Goal: Task Accomplishment & Management: Manage account settings

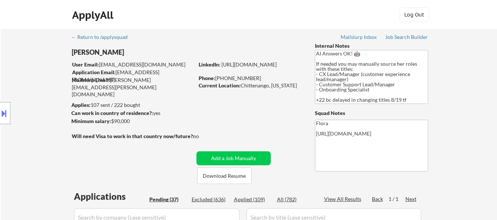
select select ""pending""
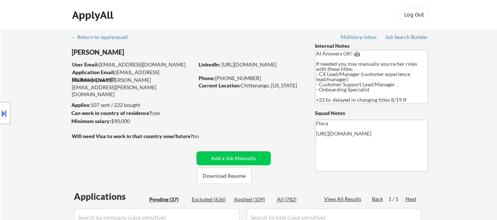
select select ""pending""
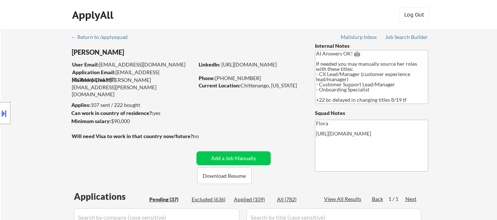
select select ""pending""
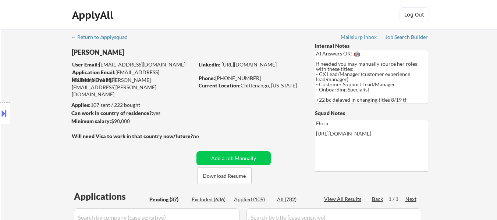
select select ""pending""
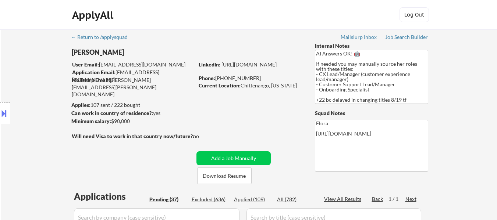
select select ""pending""
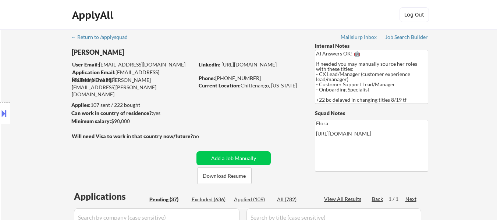
select select ""pending""
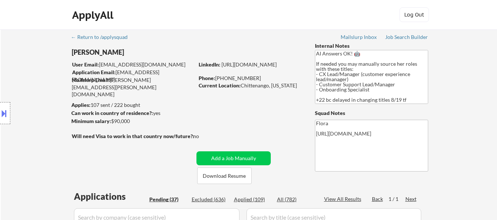
select select ""pending""
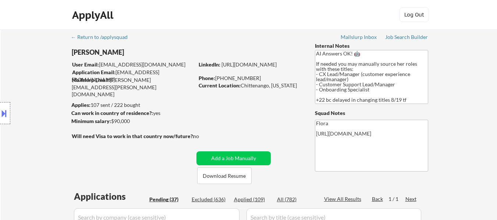
select select ""pending""
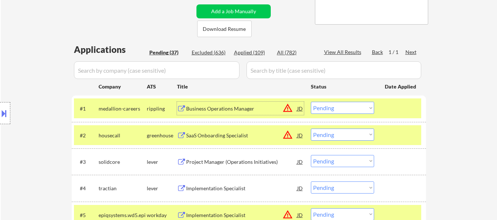
click at [361, 110] on select "Choose an option... Pending Applied Excluded (Questions) Excluded (Expired) Exc…" at bounding box center [342, 108] width 63 height 12
click at [311, 102] on select "Choose an option... Pending Applied Excluded (Questions) Excluded (Expired) Exc…" at bounding box center [342, 108] width 63 height 12
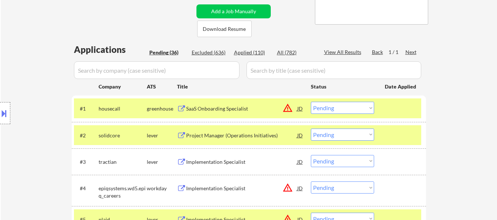
click at [344, 111] on select "Choose an option... Pending Applied Excluded (Questions) Excluded (Expired) Exc…" at bounding box center [342, 108] width 63 height 12
click at [311, 102] on select "Choose an option... Pending Applied Excluded (Questions) Excluded (Expired) Exc…" at bounding box center [342, 108] width 63 height 12
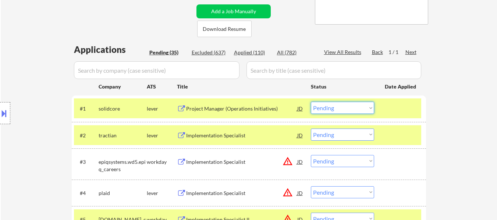
click at [347, 106] on select "Choose an option... Pending Applied Excluded (Questions) Excluded (Expired) Exc…" at bounding box center [342, 108] width 63 height 12
click at [311, 102] on select "Choose an option... Pending Applied Excluded (Questions) Excluded (Expired) Exc…" at bounding box center [342, 108] width 63 height 12
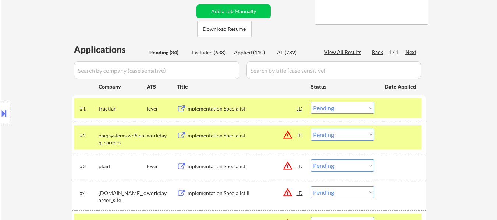
click at [348, 107] on select "Choose an option... Pending Applied Excluded (Questions) Excluded (Expired) Exc…" at bounding box center [342, 108] width 63 height 12
click at [311, 102] on select "Choose an option... Pending Applied Excluded (Questions) Excluded (Expired) Exc…" at bounding box center [342, 108] width 63 height 12
select select ""pending""
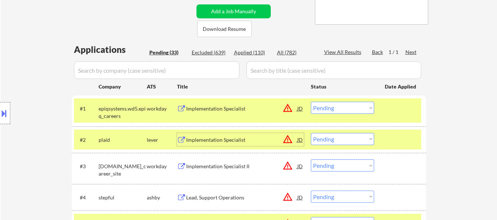
click at [236, 138] on div "Implementation Specialist" at bounding box center [241, 139] width 111 height 7
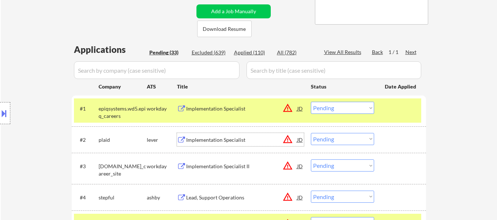
click at [345, 143] on select "Choose an option... Pending Applied Excluded (Questions) Excluded (Expired) Exc…" at bounding box center [342, 139] width 63 height 12
click at [311, 133] on select "Choose an option... Pending Applied Excluded (Questions) Excluded (Expired) Exc…" at bounding box center [342, 139] width 63 height 12
select select ""pending""
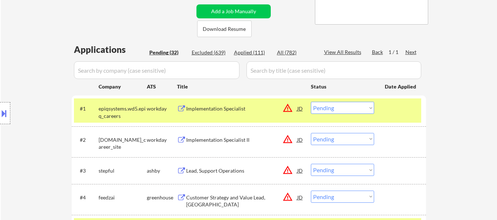
click at [396, 113] on div at bounding box center [401, 108] width 32 height 13
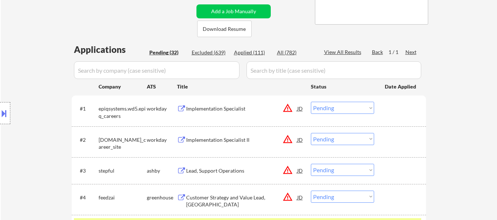
click at [240, 115] on div "Implementation Specialist" at bounding box center [241, 108] width 111 height 13
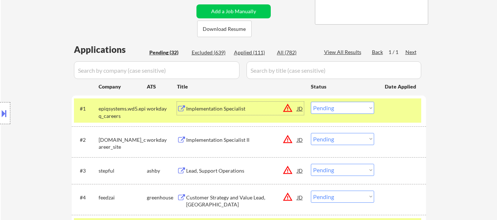
click at [242, 145] on div "Implementation Specialist II" at bounding box center [241, 139] width 111 height 13
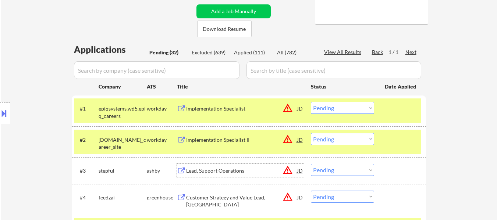
click at [236, 171] on div "Lead, Support Operations" at bounding box center [241, 170] width 111 height 7
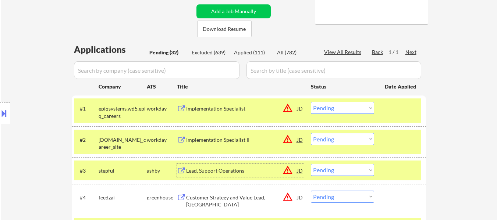
click at [221, 199] on div "Customer Strategy and Value Lead, [GEOGRAPHIC_DATA]" at bounding box center [241, 201] width 111 height 14
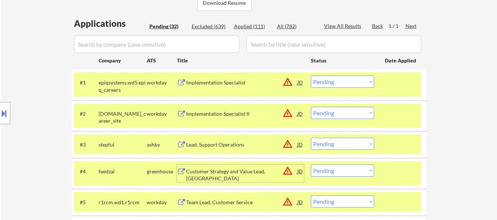
scroll to position [184, 0]
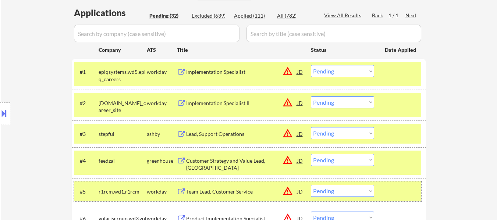
click at [401, 184] on div "#5 r1rcm.wd1.r1rcm workday Team Lead, Customer Service JD warning_amber Choose …" at bounding box center [247, 192] width 347 height 20
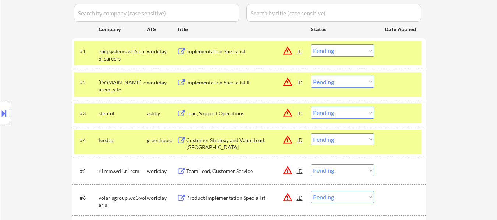
scroll to position [221, 0]
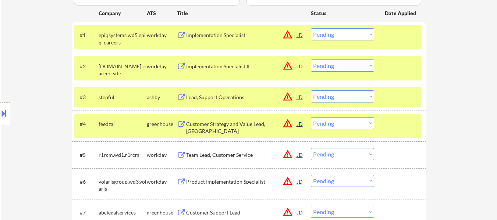
click at [212, 152] on div "Team Lead, Customer Service" at bounding box center [241, 155] width 111 height 7
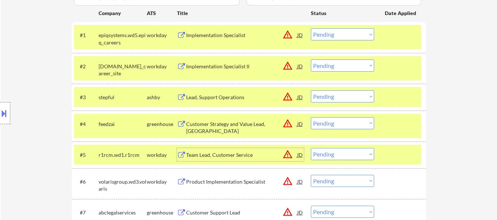
click at [334, 33] on select "Choose an option... Pending Applied Excluded (Questions) Excluded (Expired) Exc…" at bounding box center [342, 34] width 63 height 12
click at [311, 28] on select "Choose an option... Pending Applied Excluded (Questions) Excluded (Expired) Exc…" at bounding box center [342, 34] width 63 height 12
select select ""pending""
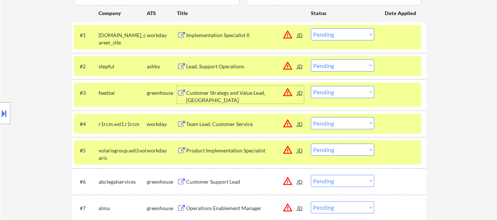
click at [227, 95] on div "Customer Strategy and Value Lead, [GEOGRAPHIC_DATA]" at bounding box center [241, 96] width 111 height 14
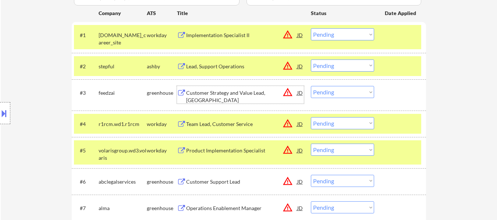
click at [340, 89] on select "Choose an option... Pending Applied Excluded (Questions) Excluded (Expired) Exc…" at bounding box center [342, 92] width 63 height 12
click at [311, 86] on select "Choose an option... Pending Applied Excluded (Questions) Excluded (Expired) Exc…" at bounding box center [342, 92] width 63 height 12
select select ""pending""
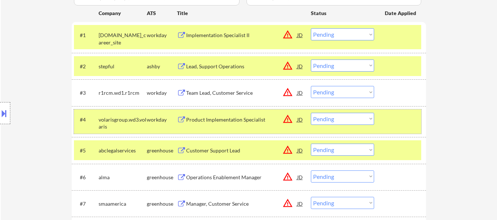
click at [387, 118] on div at bounding box center [401, 119] width 32 height 13
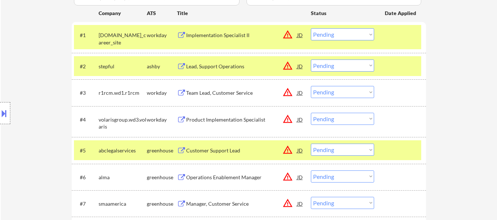
drag, startPoint x: 390, startPoint y: 148, endPoint x: 384, endPoint y: 148, distance: 5.9
click at [391, 148] on div at bounding box center [401, 150] width 32 height 13
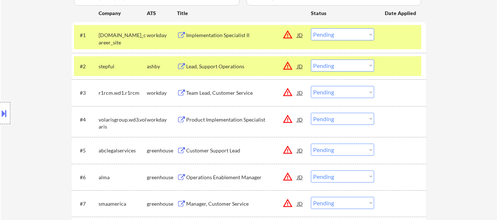
click at [205, 126] on div "Product Implementation Specialist" at bounding box center [241, 119] width 111 height 13
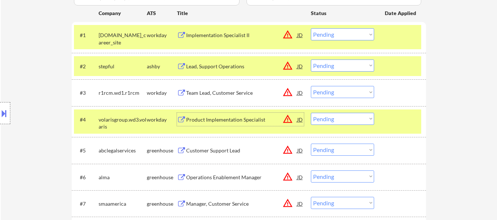
click at [221, 149] on div "Customer Support Lead" at bounding box center [241, 150] width 111 height 7
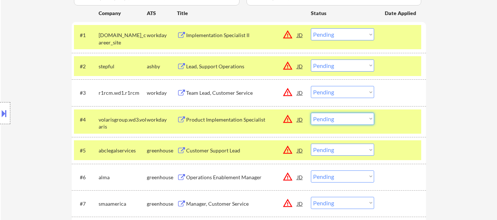
click at [347, 119] on select "Choose an option... Pending Applied Excluded (Questions) Excluded (Expired) Exc…" at bounding box center [342, 119] width 63 height 12
click at [311, 113] on select "Choose an option... Pending Applied Excluded (Questions) Excluded (Expired) Exc…" at bounding box center [342, 119] width 63 height 12
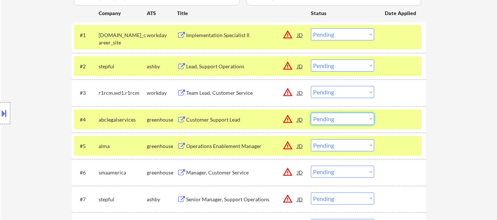
click at [347, 116] on select "Choose an option... Pending Applied Excluded (Questions) Excluded (Expired) Exc…" at bounding box center [342, 119] width 63 height 12
click at [311, 113] on select "Choose an option... Pending Applied Excluded (Questions) Excluded (Expired) Exc…" at bounding box center [342, 119] width 63 height 12
select select ""pending""
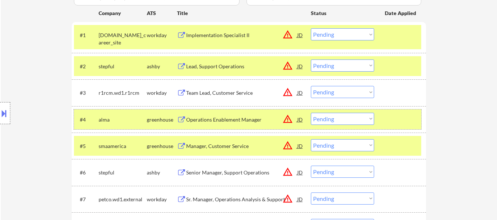
click at [403, 121] on div at bounding box center [401, 119] width 32 height 13
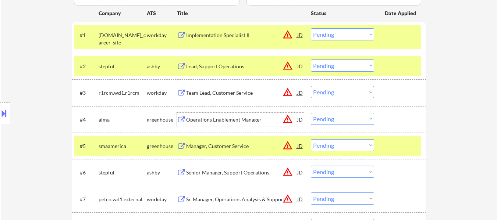
click at [230, 121] on div "Operations Enablement Manager" at bounding box center [241, 119] width 111 height 7
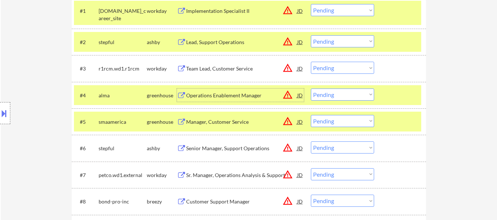
scroll to position [258, 0]
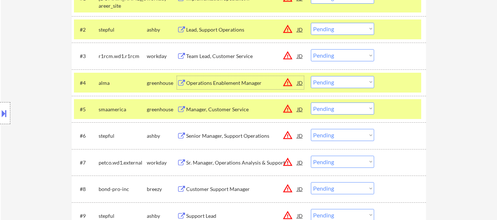
click at [398, 111] on div at bounding box center [401, 109] width 32 height 13
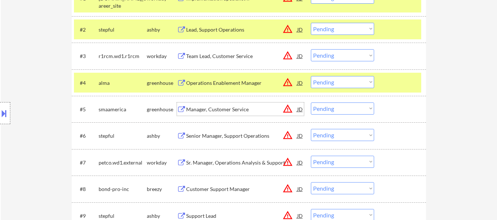
click at [221, 113] on div "Manager, Customer Service" at bounding box center [241, 109] width 111 height 7
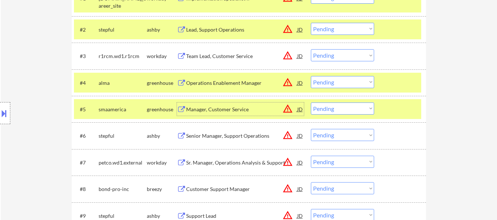
click at [359, 111] on select "Choose an option... Pending Applied Excluded (Questions) Excluded (Expired) Exc…" at bounding box center [342, 109] width 63 height 12
click at [311, 103] on select "Choose an option... Pending Applied Excluded (Questions) Excluded (Expired) Exc…" at bounding box center [342, 109] width 63 height 12
click at [235, 136] on div "Senior Manager, Support Operations" at bounding box center [241, 135] width 111 height 7
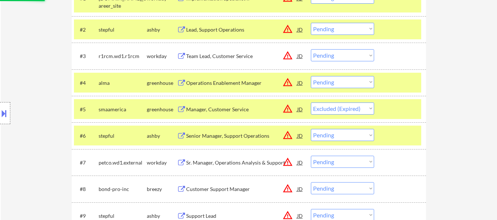
select select ""pending""
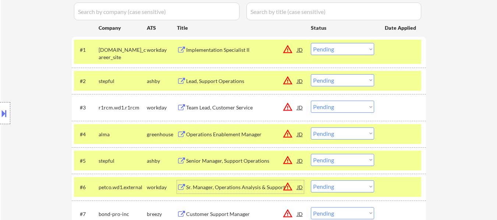
scroll to position [147, 0]
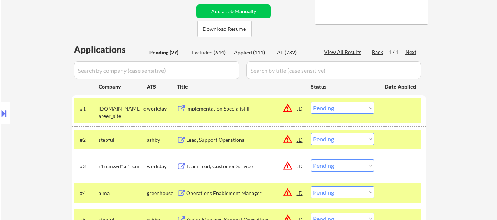
click at [256, 106] on div "Implementation Specialist II" at bounding box center [241, 108] width 111 height 7
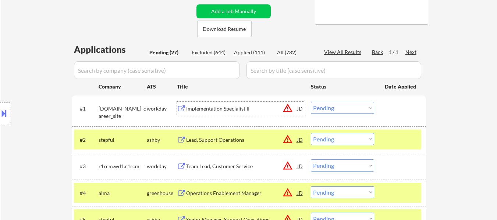
click at [349, 106] on select "Choose an option... Pending Applied Excluded (Questions) Excluded (Expired) Exc…" at bounding box center [342, 108] width 63 height 12
click at [311, 102] on select "Choose an option... Pending Applied Excluded (Questions) Excluded (Expired) Exc…" at bounding box center [342, 108] width 63 height 12
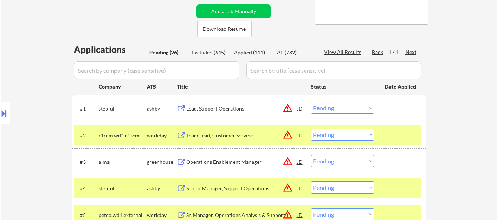
click at [411, 129] on div at bounding box center [401, 135] width 32 height 13
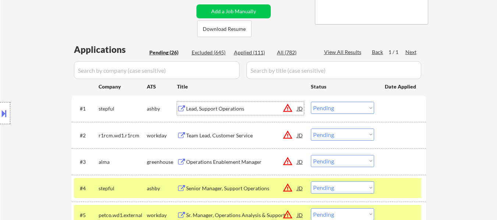
click at [210, 108] on div "Lead, Support Operations" at bounding box center [241, 108] width 111 height 7
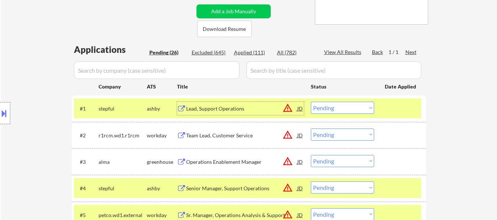
click at [365, 111] on select "Choose an option... Pending Applied Excluded (Questions) Excluded (Expired) Exc…" at bounding box center [342, 108] width 63 height 12
click at [311, 102] on select "Choose an option... Pending Applied Excluded (Questions) Excluded (Expired) Exc…" at bounding box center [342, 108] width 63 height 12
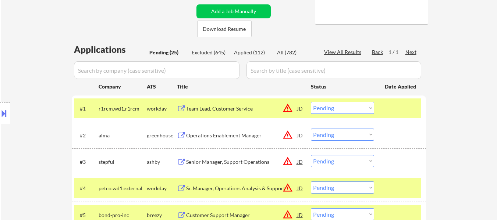
click at [334, 107] on select "Choose an option... Pending Applied Excluded (Questions) Excluded (Expired) Exc…" at bounding box center [342, 108] width 63 height 12
click at [311, 102] on select "Choose an option... Pending Applied Excluded (Questions) Excluded (Expired) Exc…" at bounding box center [342, 108] width 63 height 12
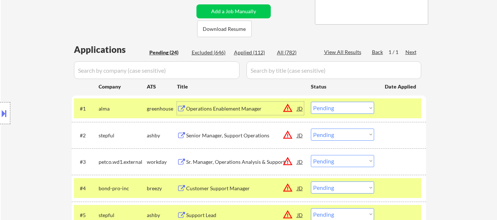
click at [244, 111] on div "Operations Enablement Manager" at bounding box center [241, 108] width 111 height 7
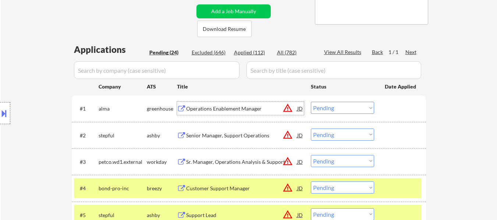
click at [331, 107] on select "Choose an option... Pending Applied Excluded (Questions) Excluded (Expired) Exc…" at bounding box center [342, 108] width 63 height 12
click at [311, 102] on select "Choose an option... Pending Applied Excluded (Questions) Excluded (Expired) Exc…" at bounding box center [342, 108] width 63 height 12
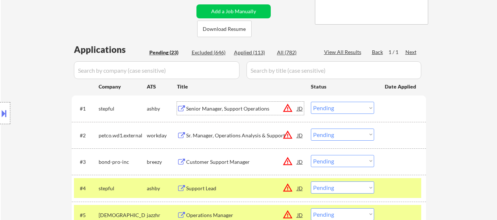
click at [241, 107] on div "Senior Manager, Support Operations" at bounding box center [241, 108] width 111 height 7
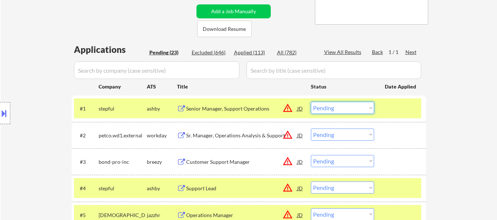
click at [336, 108] on select "Choose an option... Pending Applied Excluded (Questions) Excluded (Expired) Exc…" at bounding box center [342, 108] width 63 height 12
click at [311, 102] on select "Choose an option... Pending Applied Excluded (Questions) Excluded (Expired) Exc…" at bounding box center [342, 108] width 63 height 12
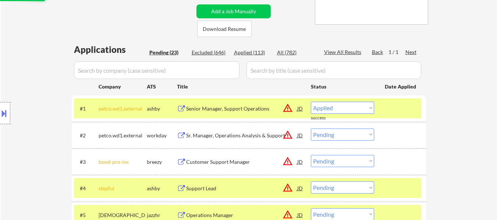
select select ""pending""
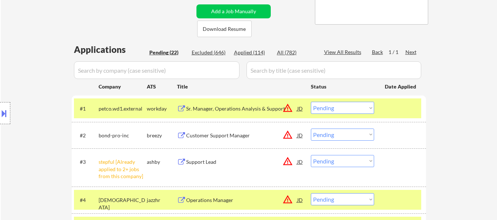
click at [390, 111] on div at bounding box center [401, 108] width 32 height 13
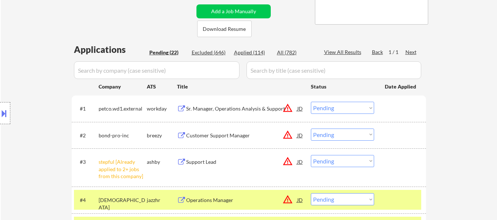
click at [394, 188] on div "#4 usghostadventures jazzhr Operations Manager JD warning_amber Choose an optio…" at bounding box center [249, 200] width 354 height 26
click at [391, 194] on div at bounding box center [401, 200] width 32 height 13
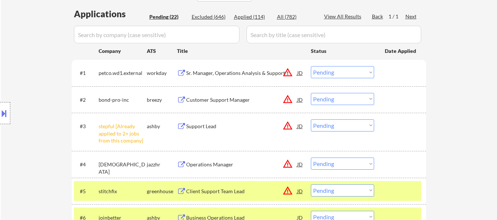
scroll to position [221, 0]
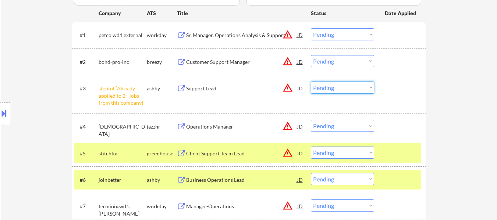
drag, startPoint x: 345, startPoint y: 87, endPoint x: 345, endPoint y: 92, distance: 5.2
click at [345, 87] on select "Choose an option... Pending Applied Excluded (Questions) Excluded (Expired) Exc…" at bounding box center [342, 88] width 63 height 12
click at [311, 82] on select "Choose an option... Pending Applied Excluded (Questions) Excluded (Expired) Exc…" at bounding box center [342, 88] width 63 height 12
select select ""pending""
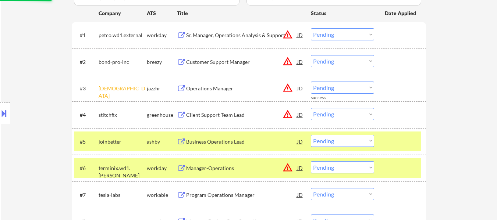
click at [388, 143] on div at bounding box center [401, 141] width 32 height 13
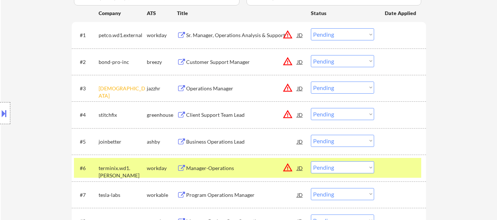
click at [389, 164] on div at bounding box center [401, 167] width 32 height 13
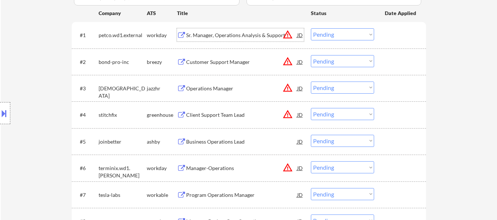
click at [257, 36] on div "Sr. Manager, Operations Analysis & Support" at bounding box center [241, 35] width 111 height 7
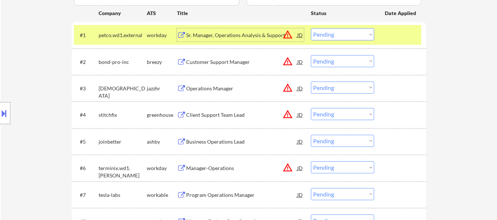
click at [253, 61] on div "Customer Support Manager" at bounding box center [241, 61] width 111 height 7
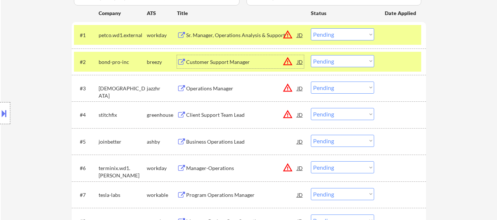
click at [252, 93] on div "Operations Manager" at bounding box center [241, 88] width 111 height 13
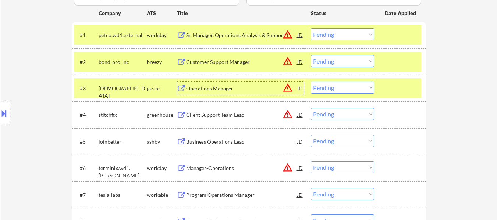
click at [218, 117] on div "Client Support Team Lead" at bounding box center [241, 114] width 111 height 7
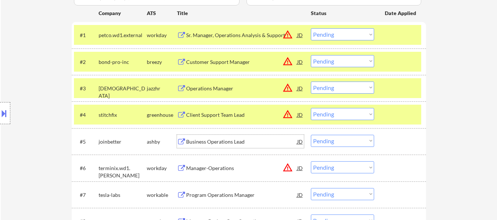
click at [233, 141] on div "Business Operations Lead" at bounding box center [241, 141] width 111 height 7
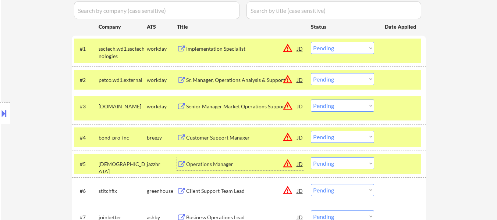
scroll to position [184, 0]
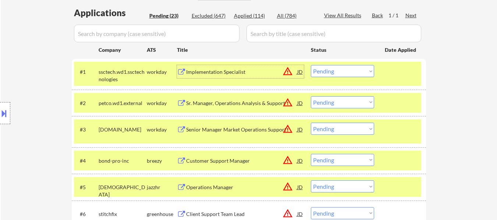
click at [217, 70] on div "Implementation Specialist" at bounding box center [241, 71] width 111 height 7
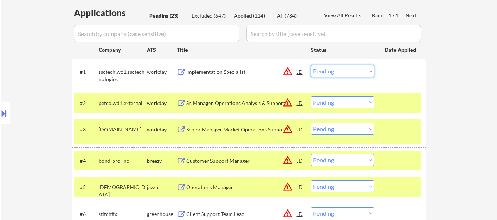
click at [343, 70] on select "Choose an option... Pending Applied Excluded (Questions) Excluded (Expired) Exc…" at bounding box center [342, 71] width 63 height 12
click at [311, 65] on select "Choose an option... Pending Applied Excluded (Questions) Excluded (Expired) Exc…" at bounding box center [342, 71] width 63 height 12
select select ""pending""
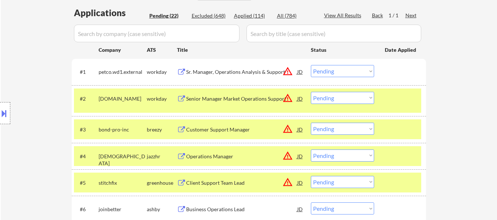
click at [401, 96] on div at bounding box center [401, 98] width 32 height 13
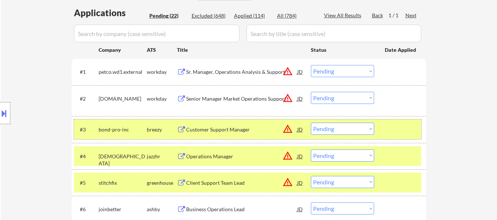
click at [393, 135] on div at bounding box center [401, 129] width 32 height 13
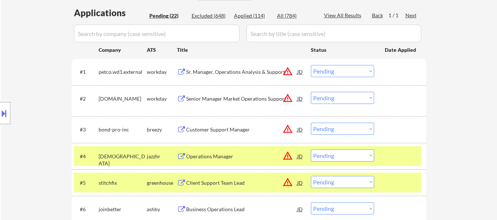
click at [396, 160] on div at bounding box center [401, 156] width 32 height 13
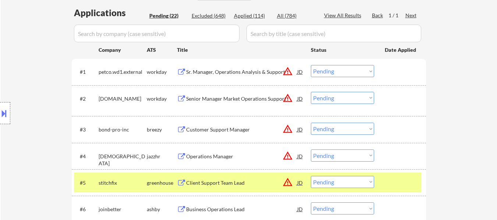
click at [396, 184] on div at bounding box center [401, 182] width 32 height 13
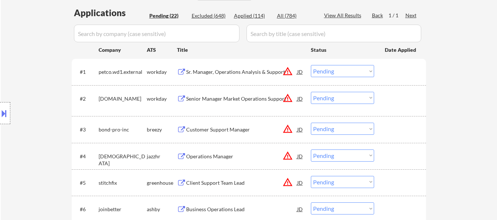
click at [226, 97] on div "Senior Manager Market Operations Support" at bounding box center [241, 98] width 111 height 7
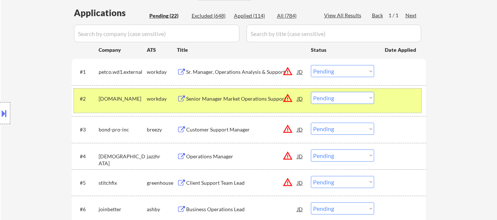
click at [391, 98] on div at bounding box center [401, 98] width 32 height 13
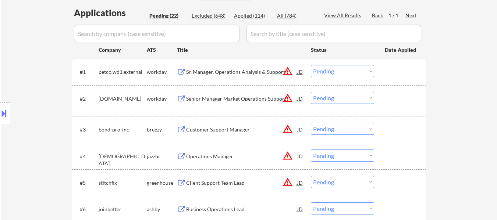
click at [229, 98] on div "Senior Manager Market Operations Support" at bounding box center [241, 98] width 111 height 7
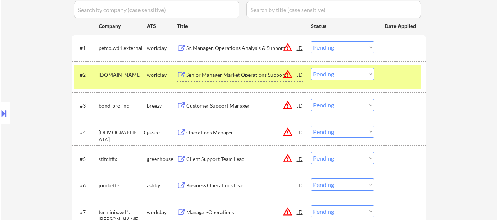
scroll to position [221, 0]
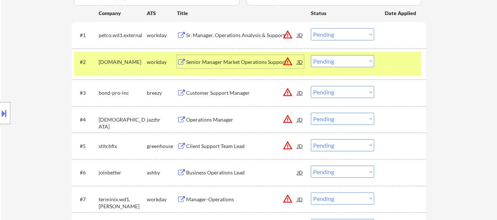
click at [245, 96] on div "Customer Support Manager" at bounding box center [241, 92] width 111 height 7
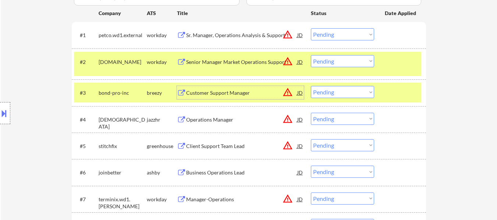
click at [341, 90] on select "Choose an option... Pending Applied Excluded (Questions) Excluded (Expired) Exc…" at bounding box center [342, 92] width 63 height 12
click at [311, 86] on select "Choose an option... Pending Applied Excluded (Questions) Excluded (Expired) Exc…" at bounding box center [342, 92] width 63 height 12
select select ""pending""
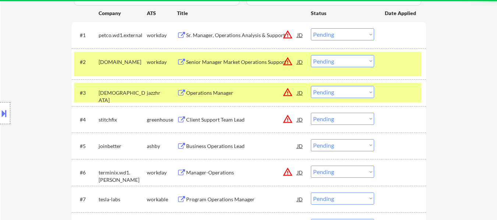
click at [391, 91] on div at bounding box center [401, 92] width 32 height 13
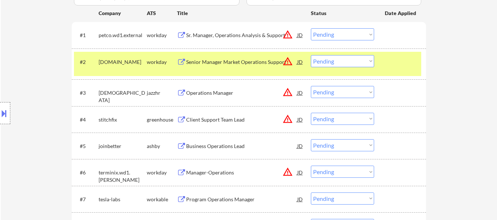
click at [218, 92] on div "Operations Manager" at bounding box center [241, 92] width 111 height 7
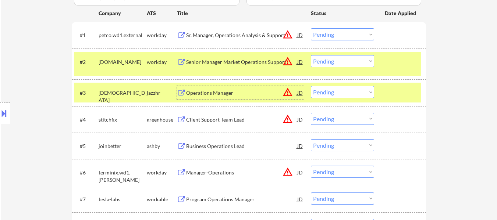
click at [234, 118] on div "Client Support Team Lead" at bounding box center [241, 119] width 111 height 7
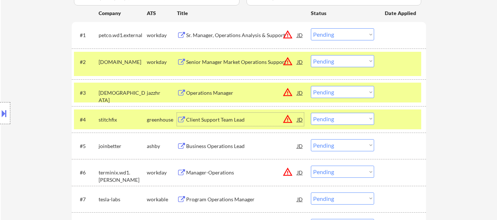
click at [347, 118] on select "Choose an option... Pending Applied Excluded (Questions) Excluded (Expired) Exc…" at bounding box center [342, 119] width 63 height 12
click at [311, 113] on select "Choose an option... Pending Applied Excluded (Questions) Excluded (Expired) Exc…" at bounding box center [342, 119] width 63 height 12
select select ""pending""
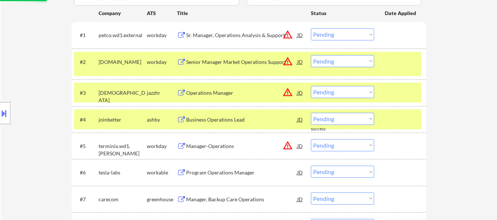
click at [389, 118] on div at bounding box center [401, 119] width 32 height 13
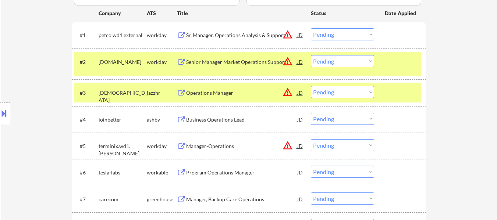
click at [231, 120] on div "Business Operations Lead" at bounding box center [241, 119] width 111 height 7
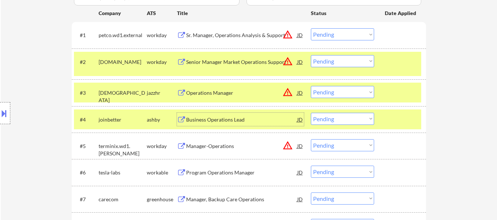
click at [224, 144] on div "Manager-Operations" at bounding box center [241, 146] width 111 height 7
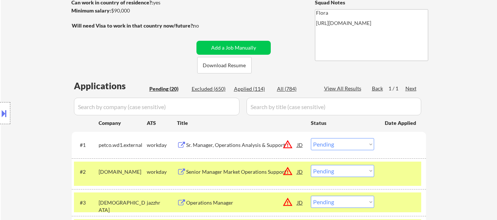
scroll to position [110, 0]
click at [359, 146] on select "Choose an option... Pending Applied Excluded (Questions) Excluded (Expired) Exc…" at bounding box center [342, 145] width 63 height 12
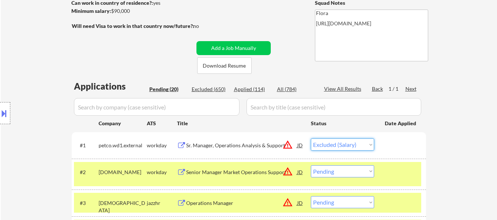
click at [311, 139] on select "Choose an option... Pending Applied Excluded (Questions) Excluded (Expired) Exc…" at bounding box center [342, 145] width 63 height 12
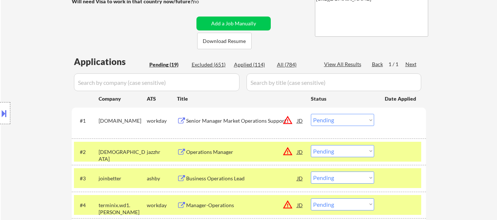
scroll to position [147, 0]
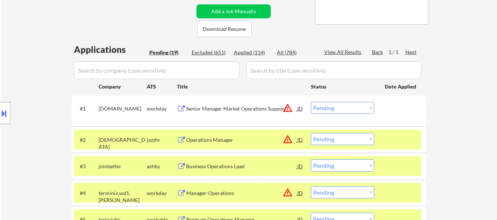
click at [238, 102] on div "Senior Manager Market Operations Support" at bounding box center [241, 108] width 111 height 13
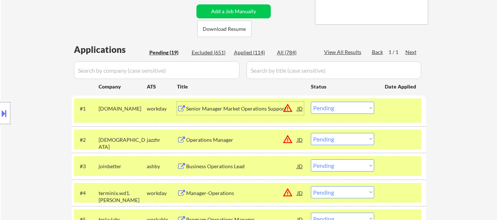
click at [343, 107] on select "Choose an option... Pending Applied Excluded (Questions) Excluded (Expired) Exc…" at bounding box center [342, 108] width 63 height 12
click at [311, 102] on select "Choose an option... Pending Applied Excluded (Questions) Excluded (Expired) Exc…" at bounding box center [342, 108] width 63 height 12
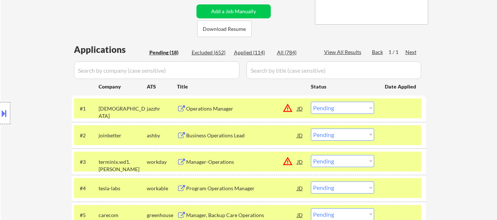
click at [223, 104] on div "Operations Manager" at bounding box center [241, 108] width 111 height 13
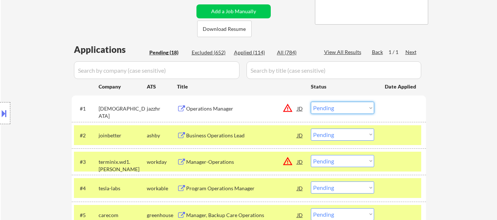
click at [367, 107] on select "Choose an option... Pending Applied Excluded (Questions) Excluded (Expired) Exc…" at bounding box center [342, 108] width 63 height 12
click at [311, 102] on select "Choose an option... Pending Applied Excluded (Questions) Excluded (Expired) Exc…" at bounding box center [342, 108] width 63 height 12
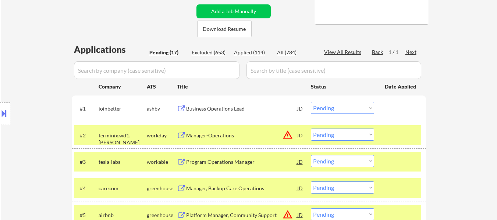
click at [210, 105] on div "Business Operations Lead" at bounding box center [241, 108] width 111 height 7
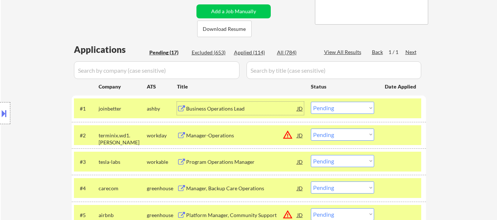
click at [216, 103] on div "Business Operations Lead" at bounding box center [241, 108] width 111 height 13
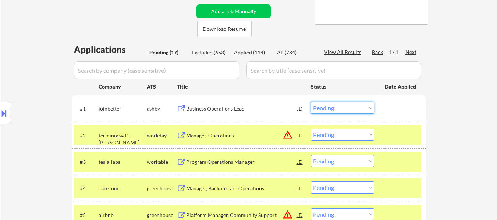
click at [334, 107] on select "Choose an option... Pending Applied Excluded (Questions) Excluded (Expired) Exc…" at bounding box center [342, 108] width 63 height 12
click at [311, 102] on select "Choose an option... Pending Applied Excluded (Questions) Excluded (Expired) Exc…" at bounding box center [342, 108] width 63 height 12
select select ""pending""
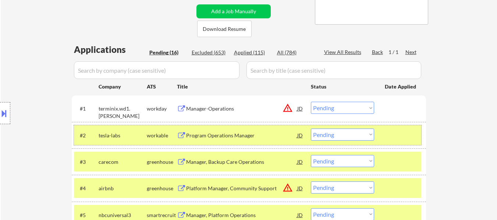
click at [383, 131] on div "#2 tesla-labs workable Program Operations Manager JD warning_amber Choose an op…" at bounding box center [247, 135] width 347 height 20
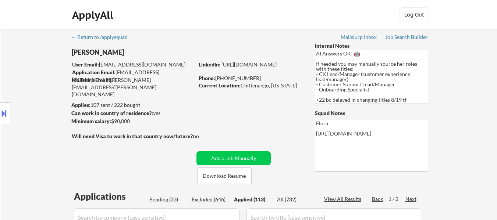
select select ""applied""
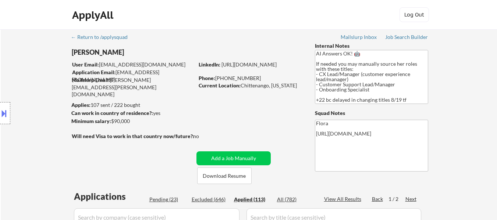
select select ""applied""
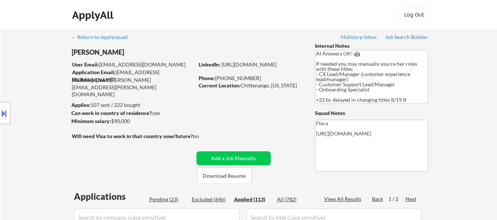
select select ""applied""
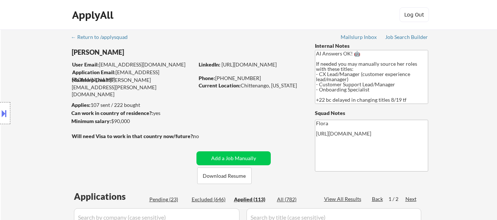
select select ""applied""
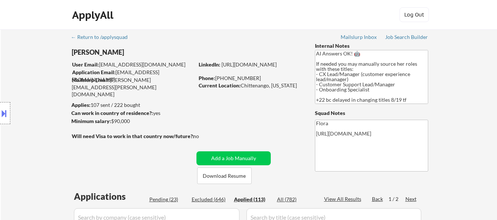
select select ""applied""
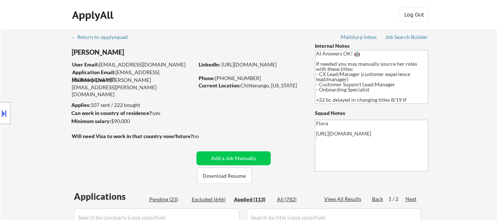
select select ""applied""
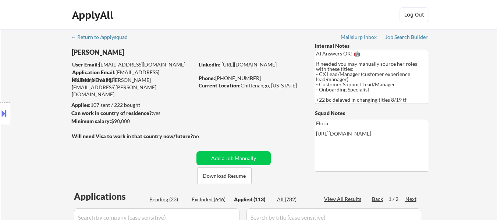
select select ""applied""
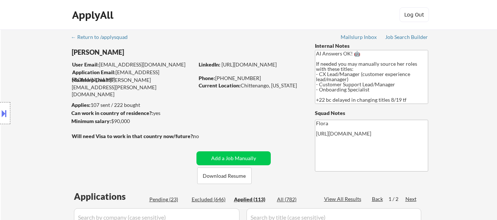
select select ""applied""
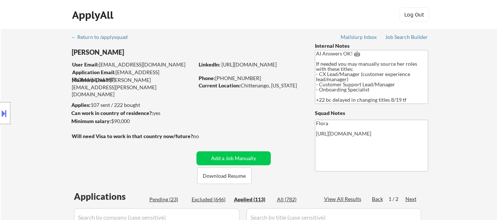
select select ""applied""
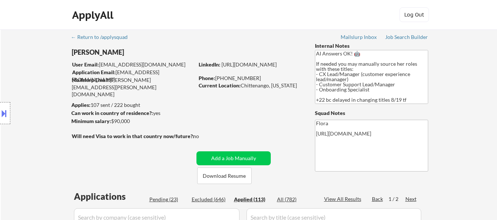
select select ""applied""
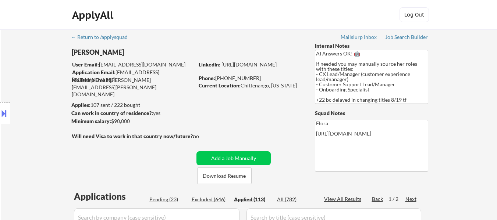
select select ""applied""
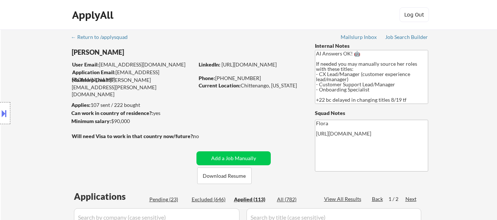
select select ""applied""
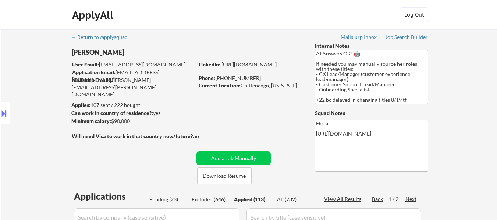
select select ""applied""
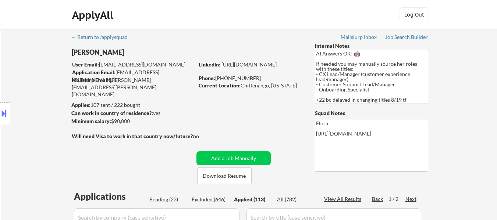
select select ""applied""
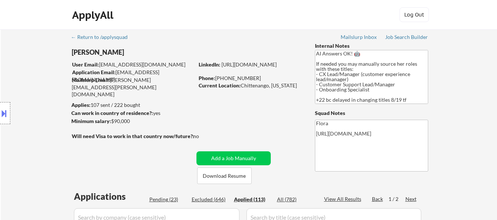
select select ""applied""
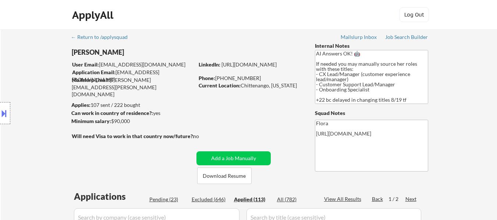
select select ""applied""
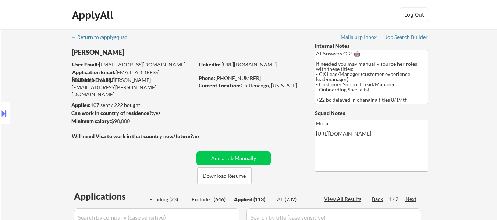
select select ""applied""
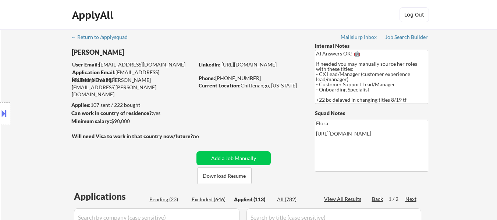
select select ""applied""
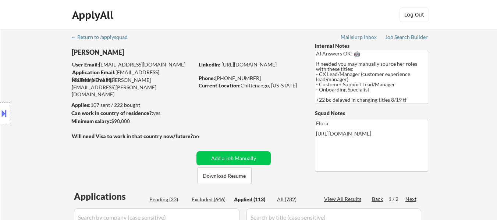
select select ""applied""
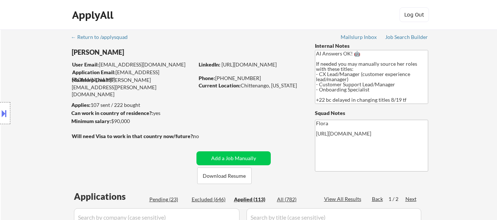
select select ""applied""
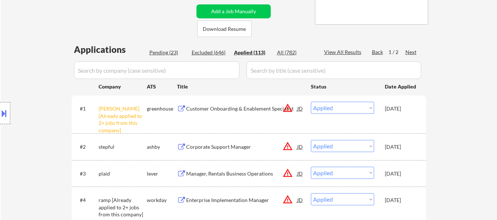
scroll to position [147, 0]
